Goal: Task Accomplishment & Management: Complete application form

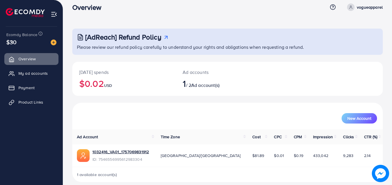
scroll to position [14, 0]
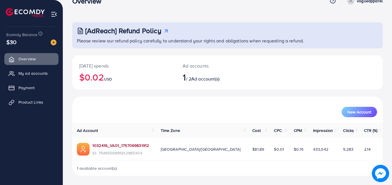
click at [120, 148] on link "1032416_VA01_1757069831912" at bounding box center [121, 145] width 57 height 6
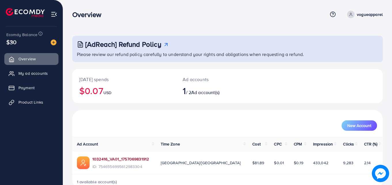
click at [109, 156] on link "1032416_VA01_1757069831912" at bounding box center [121, 159] width 57 height 6
click at [29, 104] on span "Product Links" at bounding box center [32, 102] width 25 height 6
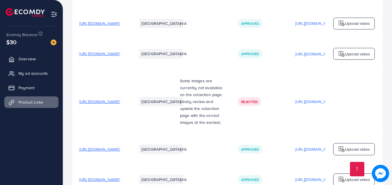
scroll to position [173, 0]
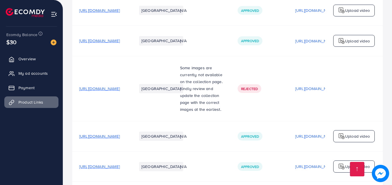
click at [120, 89] on span "[URL][DOMAIN_NAME]" at bounding box center [99, 89] width 41 height 6
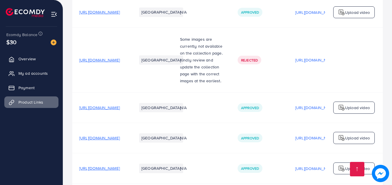
scroll to position [202, 0]
click at [120, 108] on span "[URL][DOMAIN_NAME]" at bounding box center [99, 107] width 41 height 6
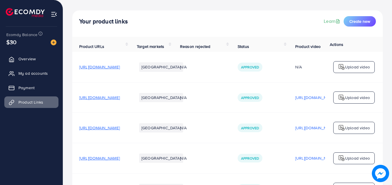
scroll to position [0, 0]
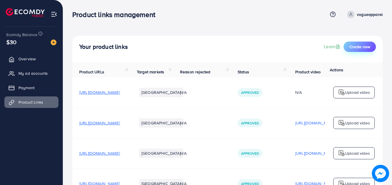
click at [362, 47] on span "Create new" at bounding box center [360, 47] width 21 height 6
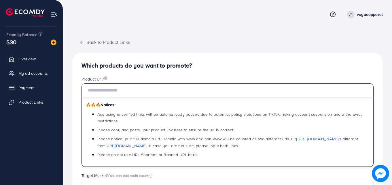
click at [142, 93] on input "text" at bounding box center [228, 90] width 292 height 14
paste input "**********"
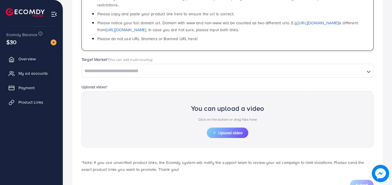
scroll to position [140, 0]
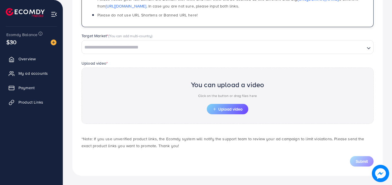
type input "**********"
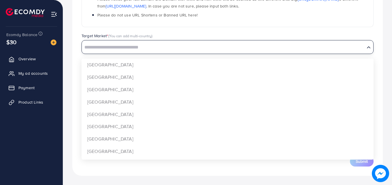
click at [134, 49] on input "Search for option" at bounding box center [223, 47] width 282 height 9
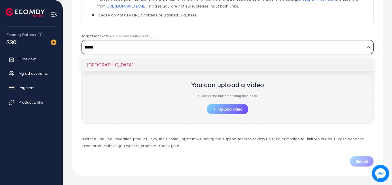
type input "*****"
click at [101, 62] on div "**********" at bounding box center [227, 44] width 311 height 262
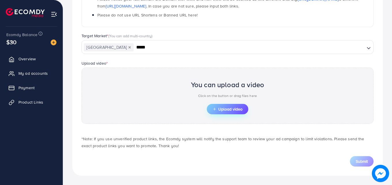
click at [227, 111] on span "Upload video" at bounding box center [228, 109] width 30 height 4
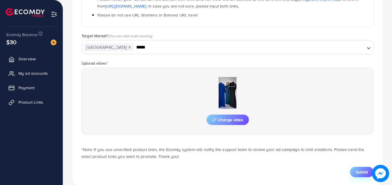
click at [364, 171] on span "Submit" at bounding box center [362, 172] width 12 height 6
click at [361, 172] on span "Submit" at bounding box center [362, 172] width 12 height 6
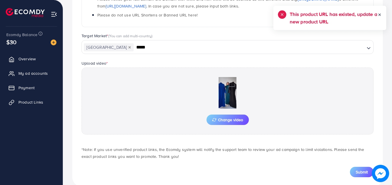
click at [380, 14] on icon at bounding box center [380, 15] width 4 height 4
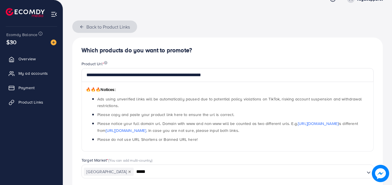
scroll to position [0, 0]
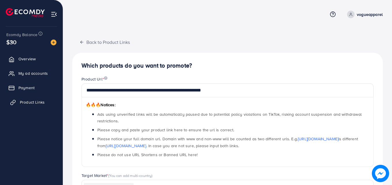
click at [35, 103] on span "Product Links" at bounding box center [32, 102] width 25 height 6
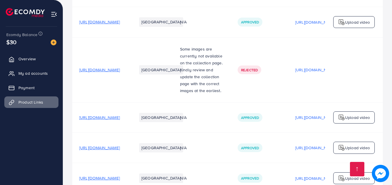
scroll to position [202, 0]
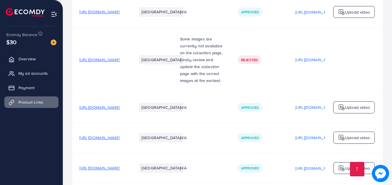
click at [120, 110] on span "[URL][DOMAIN_NAME]" at bounding box center [99, 107] width 41 height 6
click at [120, 138] on span "[URL][DOMAIN_NAME]" at bounding box center [99, 138] width 41 height 6
click at [27, 73] on span "My ad accounts" at bounding box center [34, 73] width 29 height 6
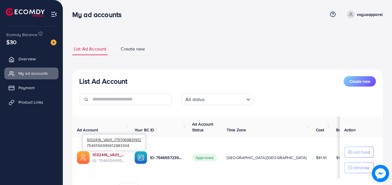
click at [99, 157] on link "1032416_VA01_1757069831912" at bounding box center [109, 155] width 33 height 6
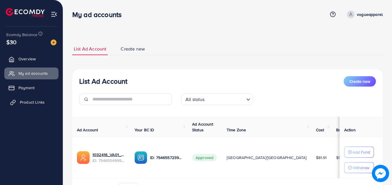
click at [29, 102] on span "Product Links" at bounding box center [32, 102] width 25 height 6
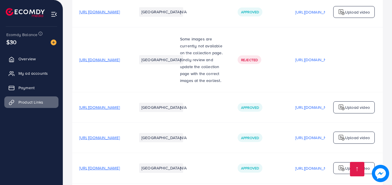
scroll to position [231, 0]
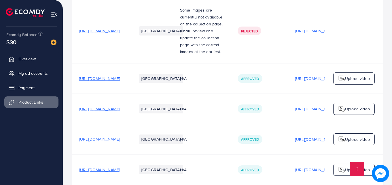
click at [120, 141] on span "[URL][DOMAIN_NAME]" at bounding box center [99, 139] width 41 height 6
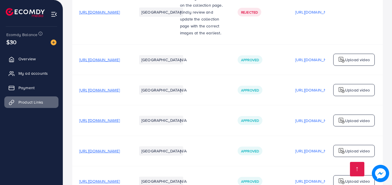
scroll to position [260, 0]
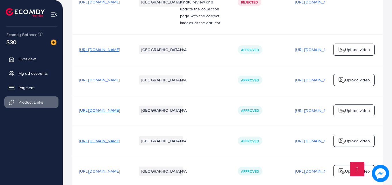
click at [120, 141] on span "[URL][DOMAIN_NAME]" at bounding box center [99, 141] width 41 height 6
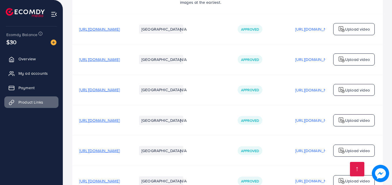
scroll to position [288, 0]
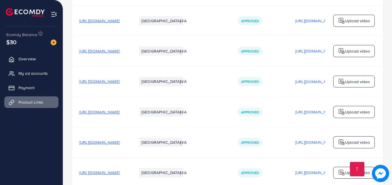
click at [120, 142] on span "[URL][DOMAIN_NAME]" at bounding box center [99, 142] width 41 height 6
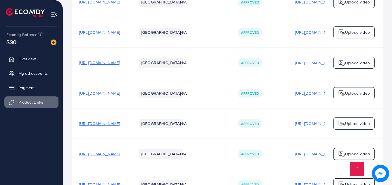
scroll to position [317, 0]
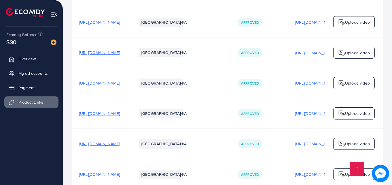
click at [120, 112] on span "[URL][DOMAIN_NAME]" at bounding box center [99, 113] width 41 height 6
click at [120, 146] on span "[URL][DOMAIN_NAME]" at bounding box center [99, 144] width 41 height 6
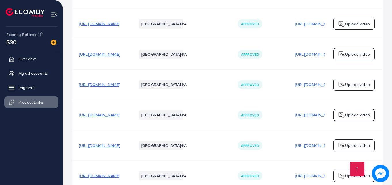
click at [120, 147] on span "[URL][DOMAIN_NAME]" at bounding box center [99, 145] width 41 height 6
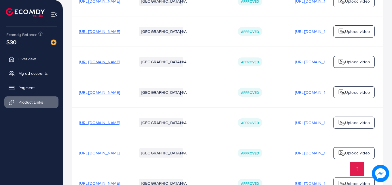
scroll to position [404, 0]
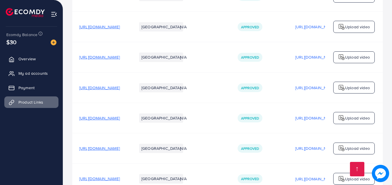
click at [120, 119] on span "[URL][DOMAIN_NAME]" at bounding box center [99, 118] width 41 height 6
click at [120, 150] on span "[URL][DOMAIN_NAME]" at bounding box center [99, 148] width 41 height 6
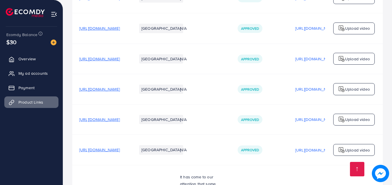
scroll to position [461, 0]
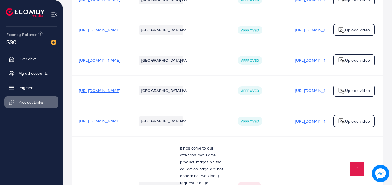
click at [120, 124] on span "[URL][DOMAIN_NAME]" at bounding box center [99, 121] width 41 height 6
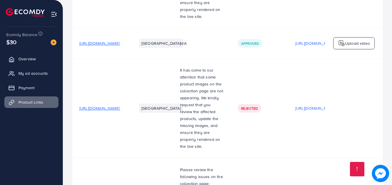
scroll to position [779, 0]
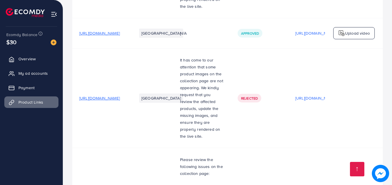
click at [120, 30] on span "[URL][DOMAIN_NAME]" at bounding box center [99, 33] width 41 height 6
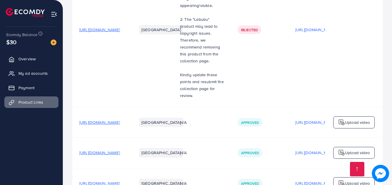
scroll to position [1067, 0]
click at [111, 119] on span "[URL][DOMAIN_NAME]" at bounding box center [99, 122] width 41 height 6
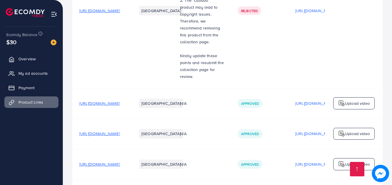
scroll to position [1096, 0]
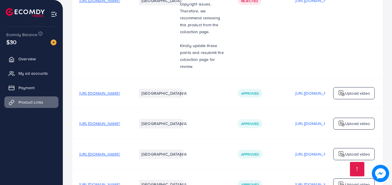
click at [120, 121] on span "[URL][DOMAIN_NAME]" at bounding box center [99, 124] width 41 height 6
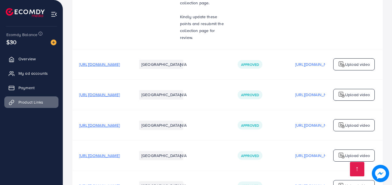
click at [120, 153] on span "[URL][DOMAIN_NAME]" at bounding box center [99, 156] width 41 height 6
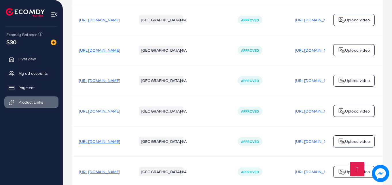
scroll to position [1240, 0]
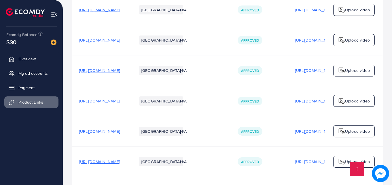
click at [120, 128] on span "[URL][DOMAIN_NAME]" at bounding box center [99, 131] width 41 height 6
click at [120, 159] on span "[URL][DOMAIN_NAME]" at bounding box center [99, 162] width 41 height 6
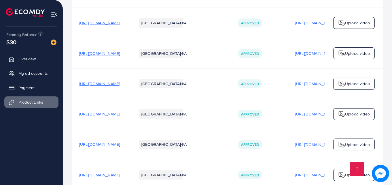
scroll to position [1298, 0]
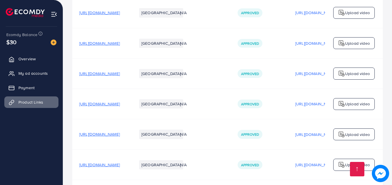
click at [120, 162] on span "[URL][DOMAIN_NAME]" at bounding box center [99, 165] width 41 height 6
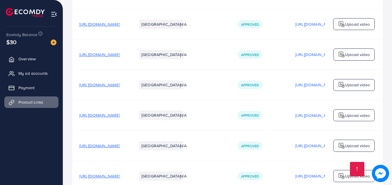
scroll to position [1327, 0]
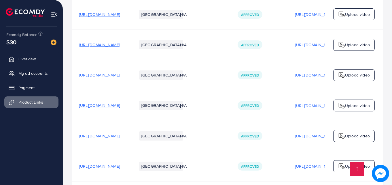
click at [120, 163] on span "[URL][DOMAIN_NAME]" at bounding box center [99, 166] width 41 height 6
click at [110, 133] on span "[URL][DOMAIN_NAME]" at bounding box center [99, 136] width 41 height 6
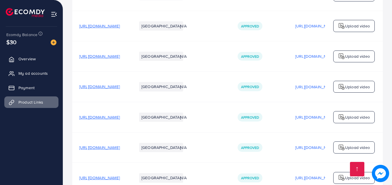
scroll to position [1355, 0]
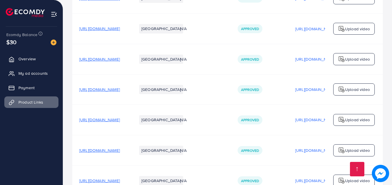
scroll to position [1413, 0]
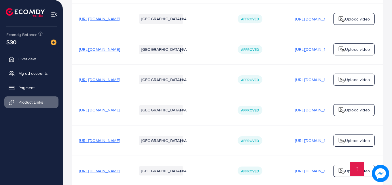
click at [120, 168] on span "[URL][DOMAIN_NAME]" at bounding box center [99, 171] width 41 height 6
